Goal: Task Accomplishment & Management: Complete application form

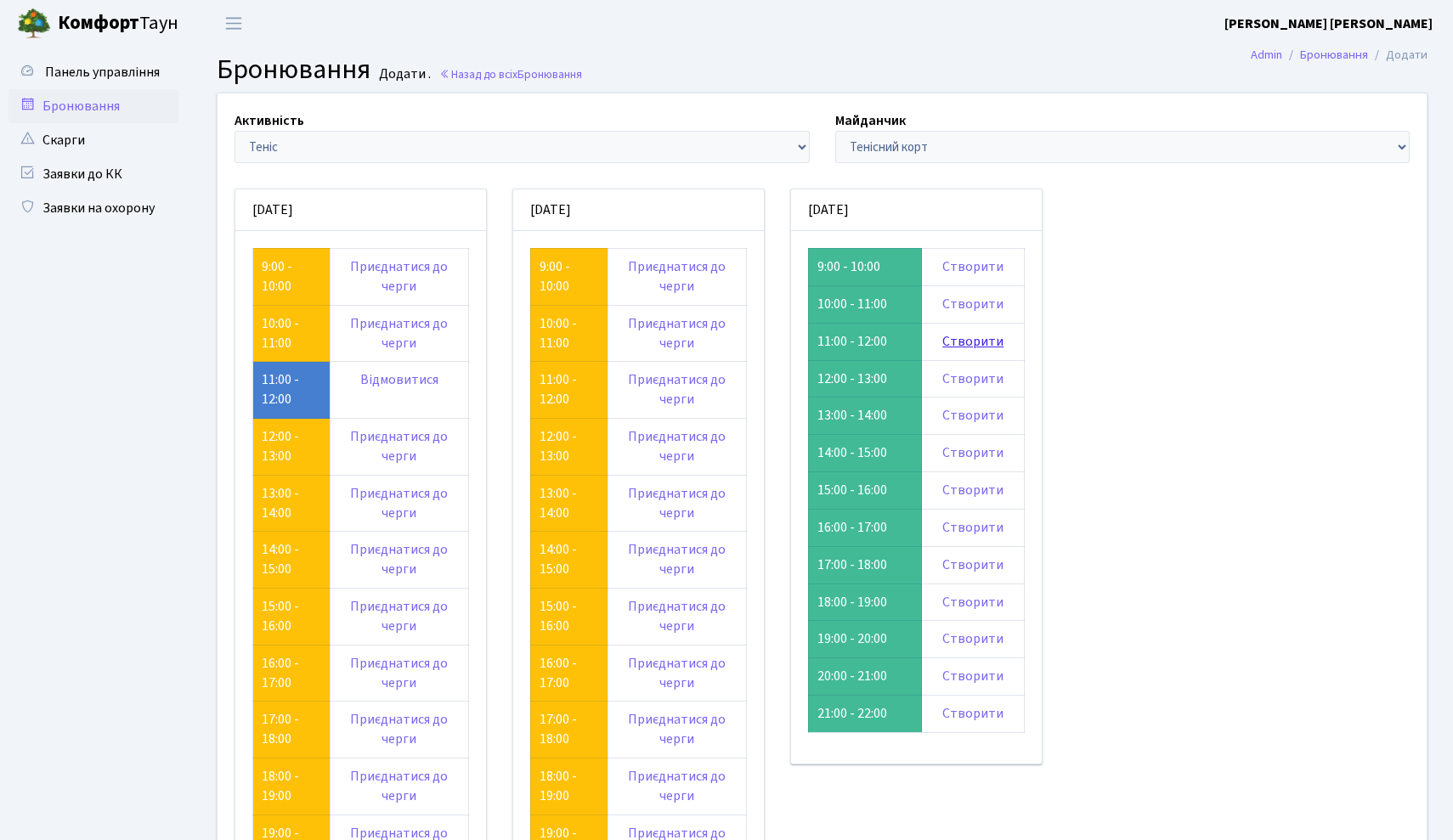
click at [986, 341] on link "Створити" at bounding box center [973, 341] width 61 height 19
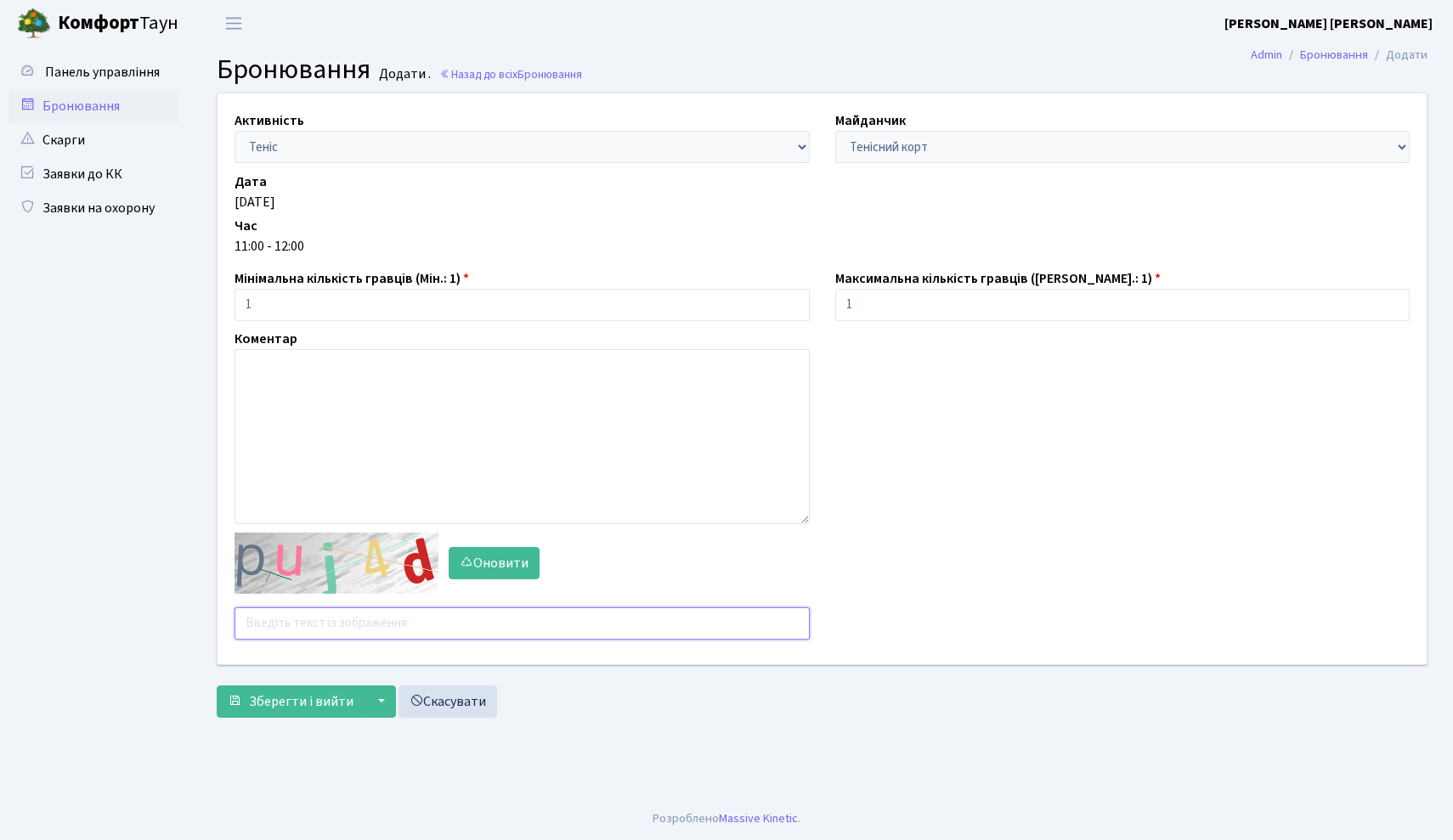
click at [353, 614] on input "text" at bounding box center [522, 623] width 576 height 32
type input "pzfcf"
click at [296, 693] on span "Зберегти і вийти" at bounding box center [301, 701] width 105 height 19
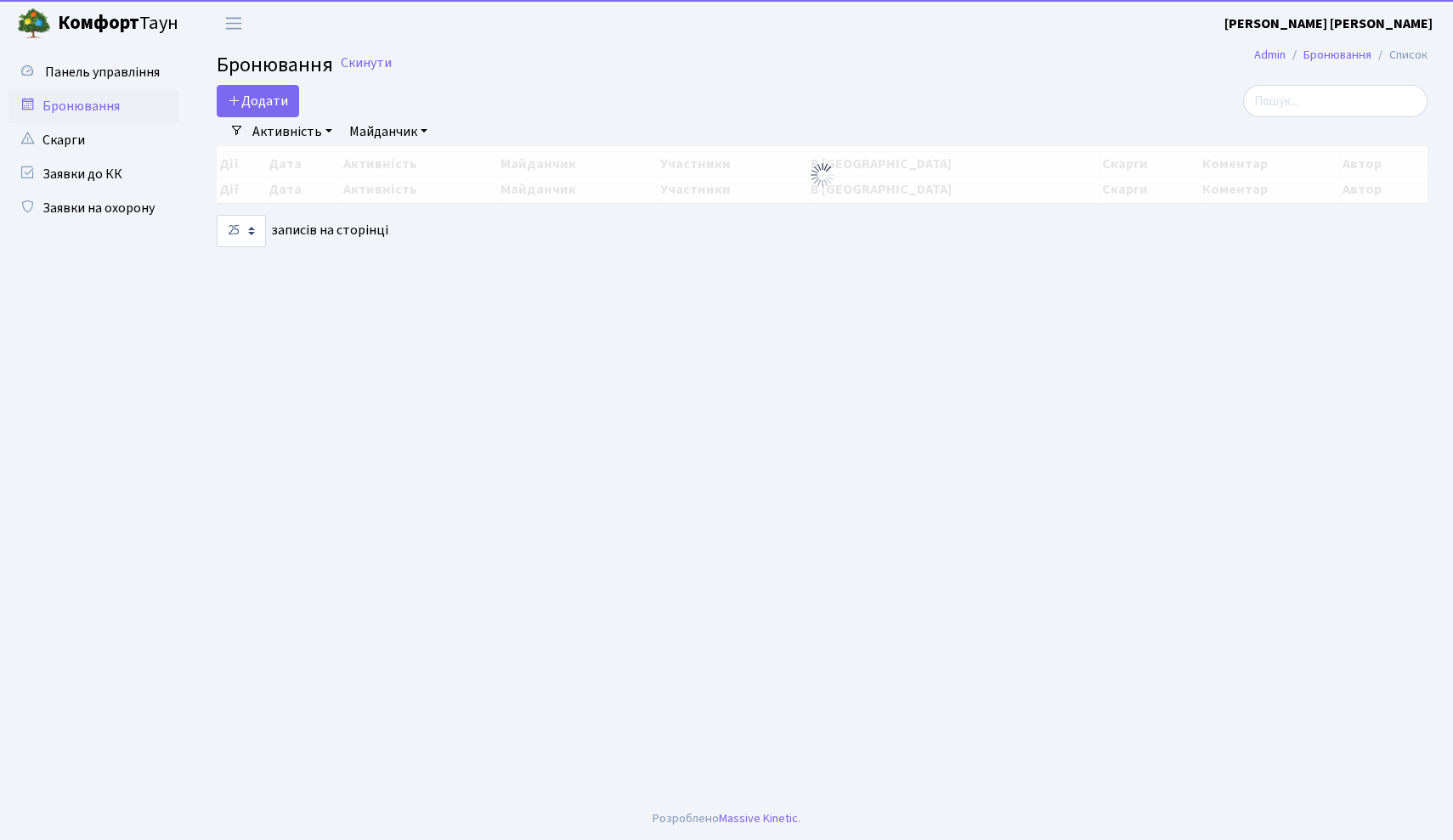
select select "25"
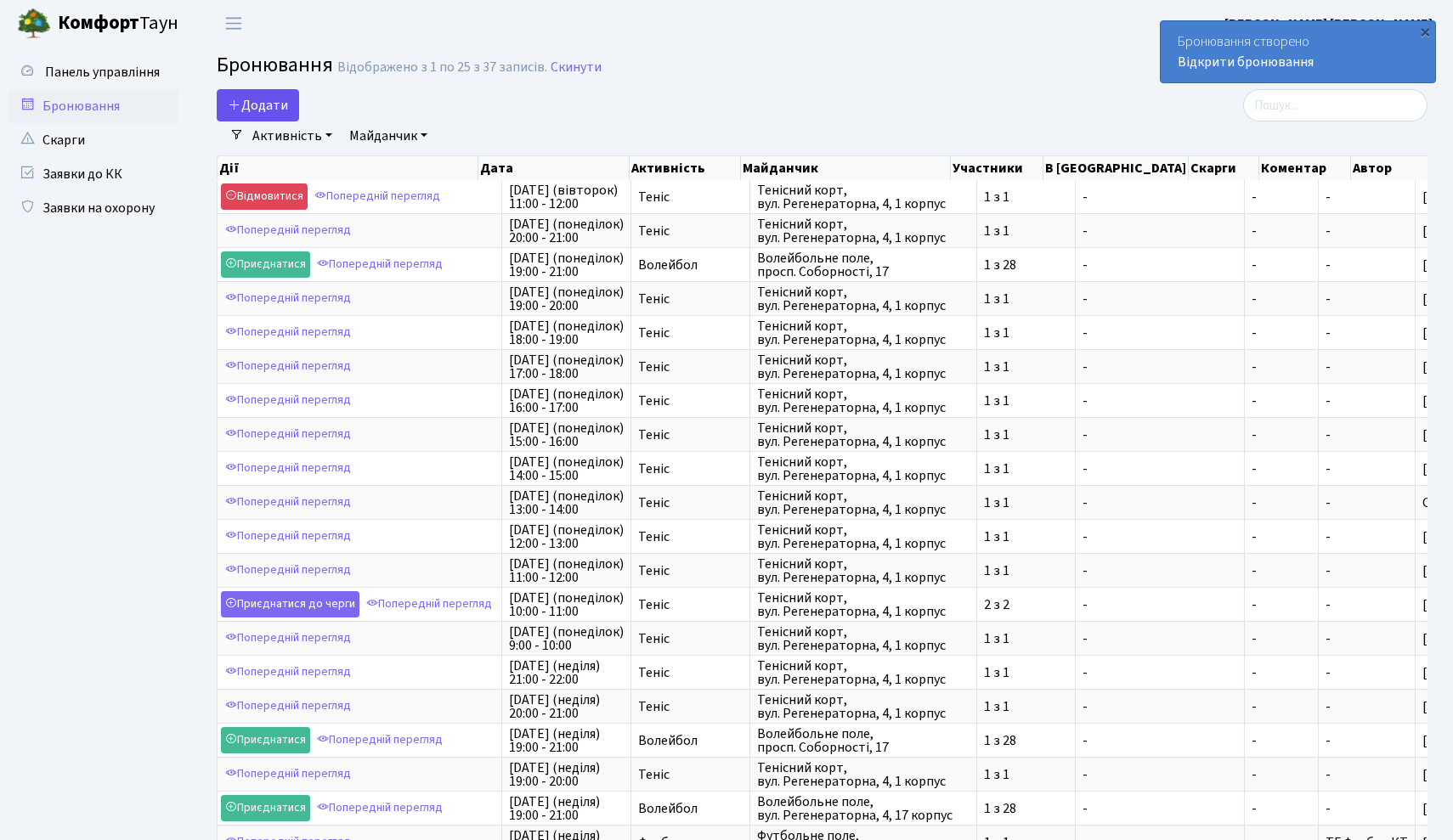
click at [268, 107] on button "Додати" at bounding box center [258, 105] width 83 height 32
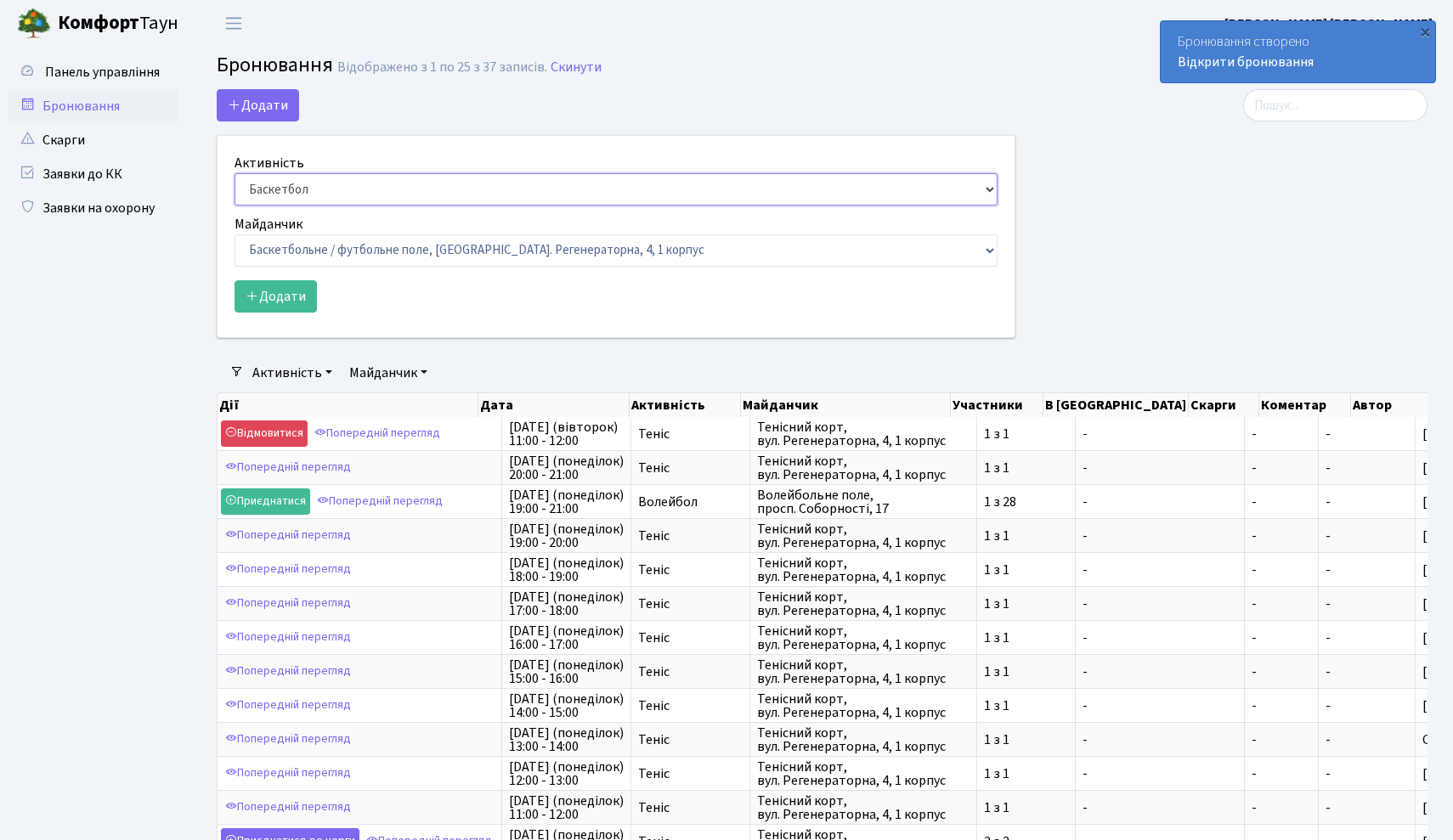
select select "1"
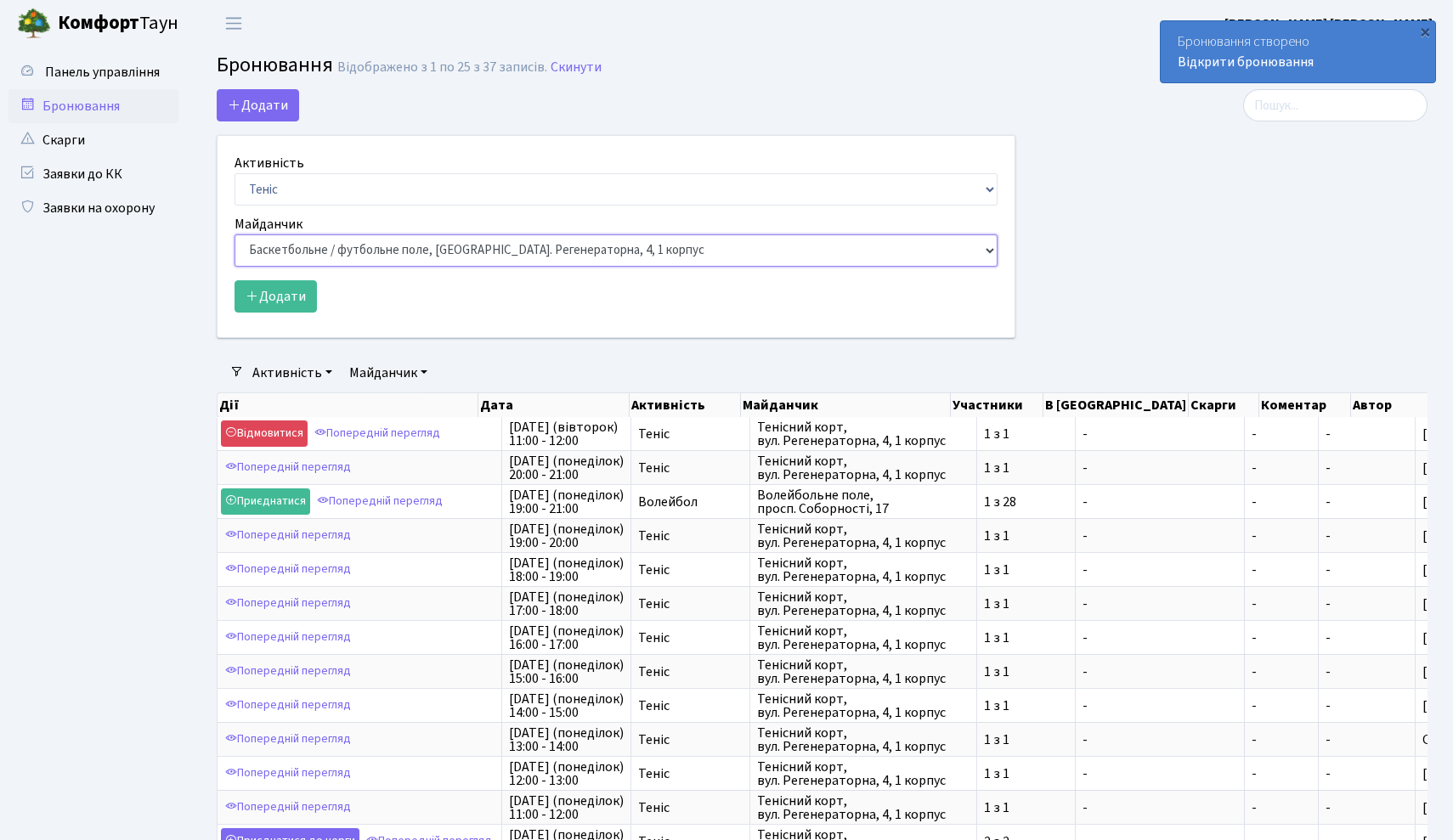
select select "1"
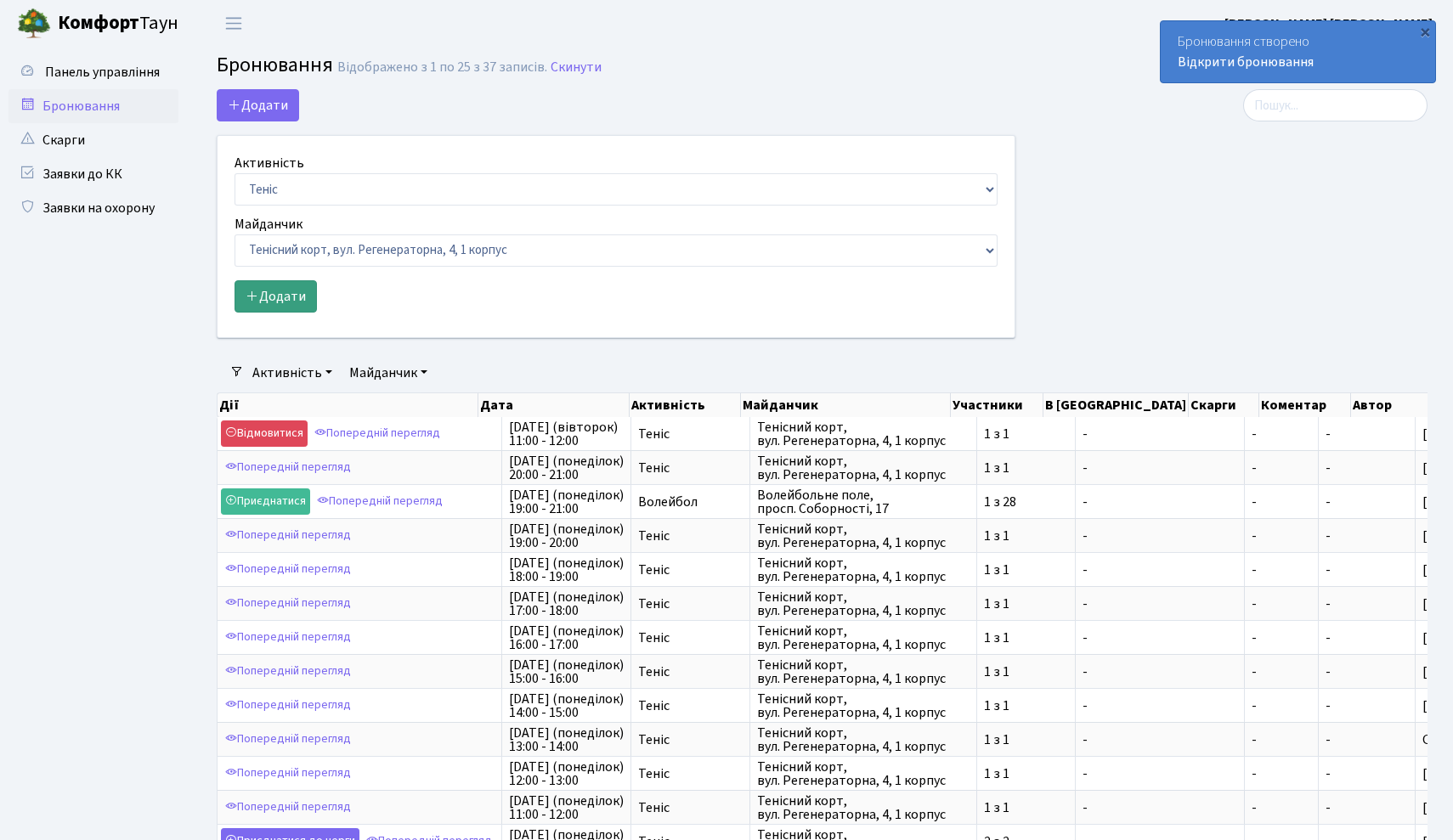
click at [280, 299] on button "Додати" at bounding box center [275, 297] width 83 height 32
